Goal: Contribute content

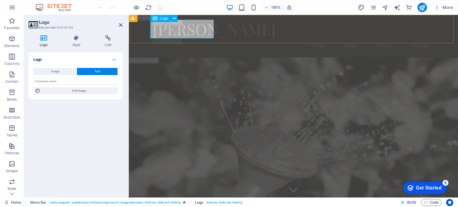
click at [55, 73] on span "Image" at bounding box center [55, 71] width 8 height 7
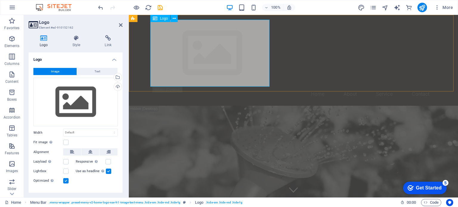
click at [191, 42] on div at bounding box center [293, 53] width 281 height 67
click at [196, 46] on div at bounding box center [293, 53] width 281 height 67
click at [80, 96] on div "Drag files here, click to choose files or select files from Files or our free s…" at bounding box center [75, 102] width 84 height 49
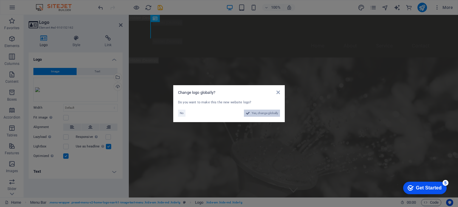
click at [0, 0] on span "Yes, change globally" at bounding box center [0, 0] width 0 height 0
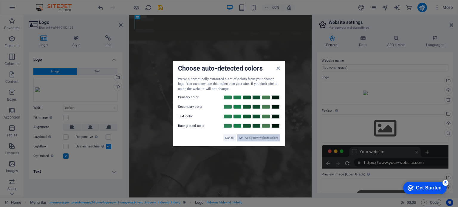
click at [272, 138] on span "Apply new website colors" at bounding box center [261, 137] width 33 height 7
